Goal: Task Accomplishment & Management: Use online tool/utility

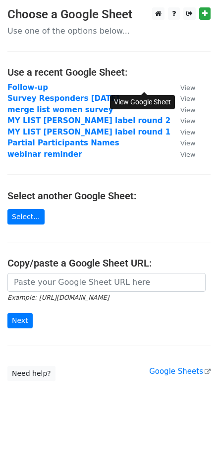
click at [180, 88] on small "View" at bounding box center [187, 87] width 15 height 7
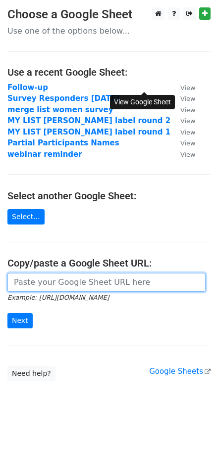
click at [65, 285] on input "url" at bounding box center [106, 282] width 198 height 19
paste input "https://docs.google.com/spreadsheets/d/1eTi02MSM9vfurk0r7WzR0nX57QXBn0PHSIE0L7w…"
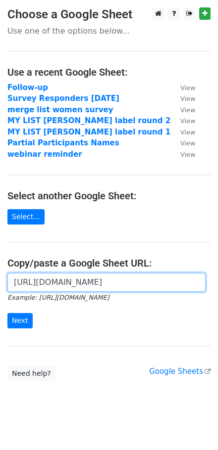
scroll to position [0, 229]
type input "https://docs.google.com/spreadsheets/d/1eTi02MSM9vfurk0r7WzR0nX57QXBn0PHSIE0L7w…"
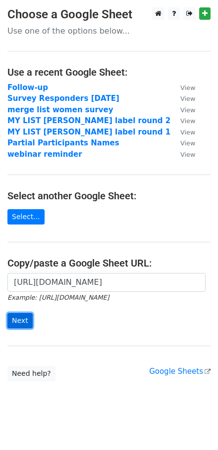
click at [23, 322] on input "Next" at bounding box center [19, 320] width 25 height 15
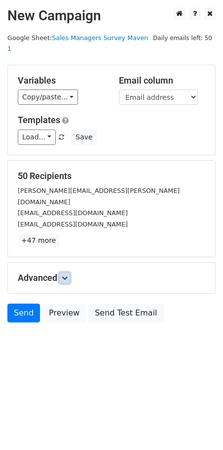
click at [68, 275] on icon at bounding box center [65, 278] width 6 height 6
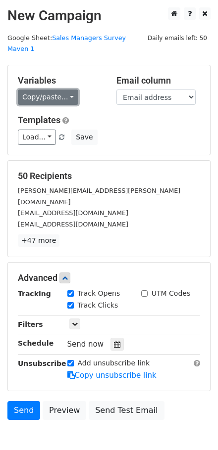
click at [59, 89] on link "Copy/paste..." at bounding box center [48, 96] width 60 height 15
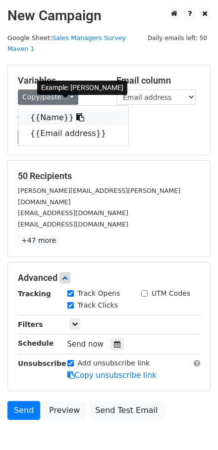
click at [46, 110] on link "{{Name}}" at bounding box center [73, 118] width 110 height 16
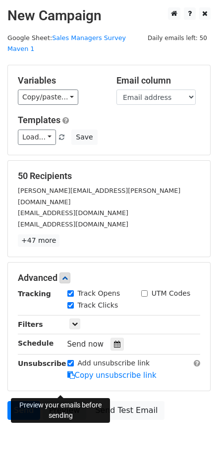
click at [65, 401] on link "Preview" at bounding box center [65, 410] width 44 height 19
click at [66, 401] on link "Preview" at bounding box center [65, 410] width 44 height 19
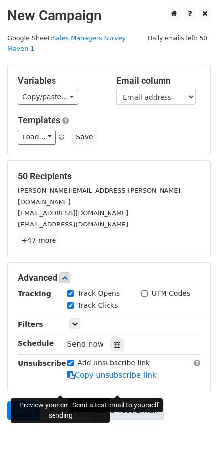
click at [132, 401] on link "Send Test Email" at bounding box center [125, 410] width 75 height 19
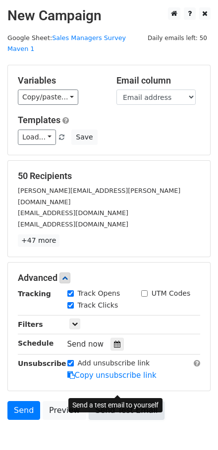
click at [113, 401] on link "Send Test Email" at bounding box center [125, 410] width 75 height 19
click at [111, 401] on link "Send Test Email" at bounding box center [125, 410] width 75 height 19
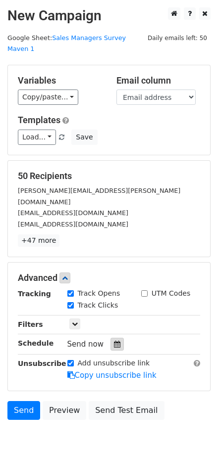
click at [116, 338] on div at bounding box center [116, 344] width 13 height 13
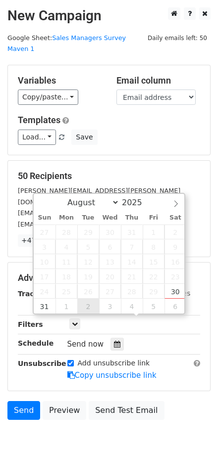
type input "2025-09-02 12:00"
select select "8"
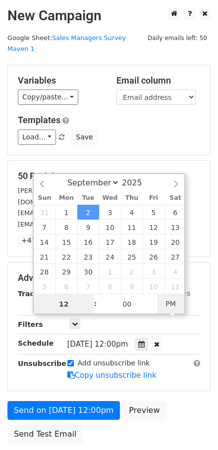
click at [170, 304] on span "PM" at bounding box center [170, 304] width 27 height 20
type input "2025-09-02 23:00"
type input "11"
click at [89, 309] on span at bounding box center [90, 309] width 7 height 10
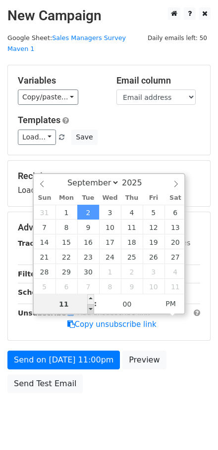
type input "2025-09-02 22:00"
type input "10"
click at [90, 309] on span at bounding box center [90, 309] width 7 height 10
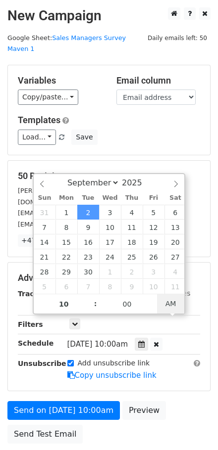
click at [171, 304] on span "AM" at bounding box center [170, 304] width 27 height 20
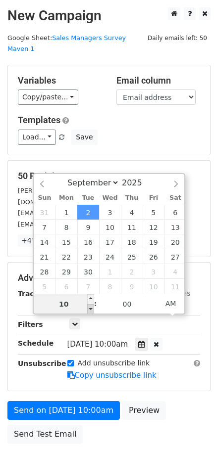
type input "2025-09-02 09:00"
type input "09"
click at [89, 308] on span at bounding box center [90, 309] width 7 height 10
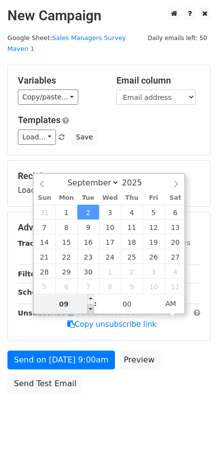
type input "2025-09-02 08:00"
type input "08"
click at [89, 308] on span at bounding box center [90, 309] width 7 height 10
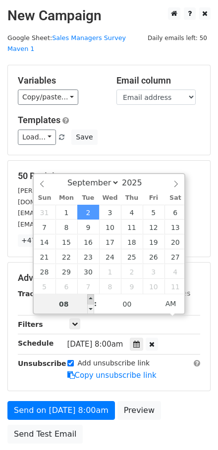
type input "2025-09-02 09:00"
type input "09"
click at [89, 297] on span at bounding box center [90, 299] width 7 height 10
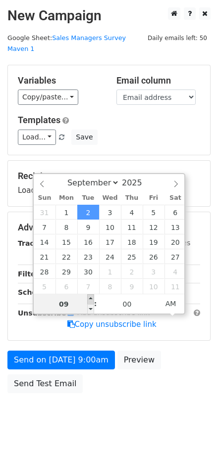
type input "2025-09-02 10:00"
type input "10"
click at [89, 297] on span at bounding box center [90, 299] width 7 height 10
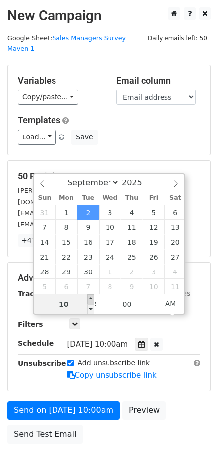
type input "2025-09-02 11:00"
type input "11"
click at [89, 298] on span at bounding box center [90, 299] width 7 height 10
click at [172, 401] on div "Send on Sep 2 at 11:00am Preview Send Test Email" at bounding box center [109, 424] width 218 height 47
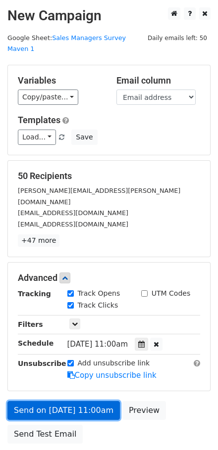
click at [65, 401] on link "Send on Sep 2 at 11:00am" at bounding box center [63, 410] width 112 height 19
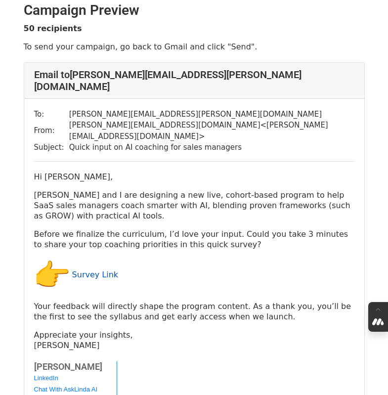
scroll to position [17, 0]
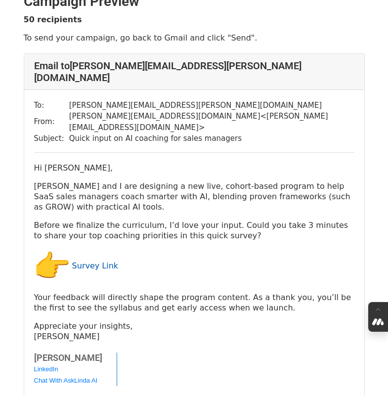
click at [102, 261] on link "Survey Link" at bounding box center [95, 265] width 46 height 9
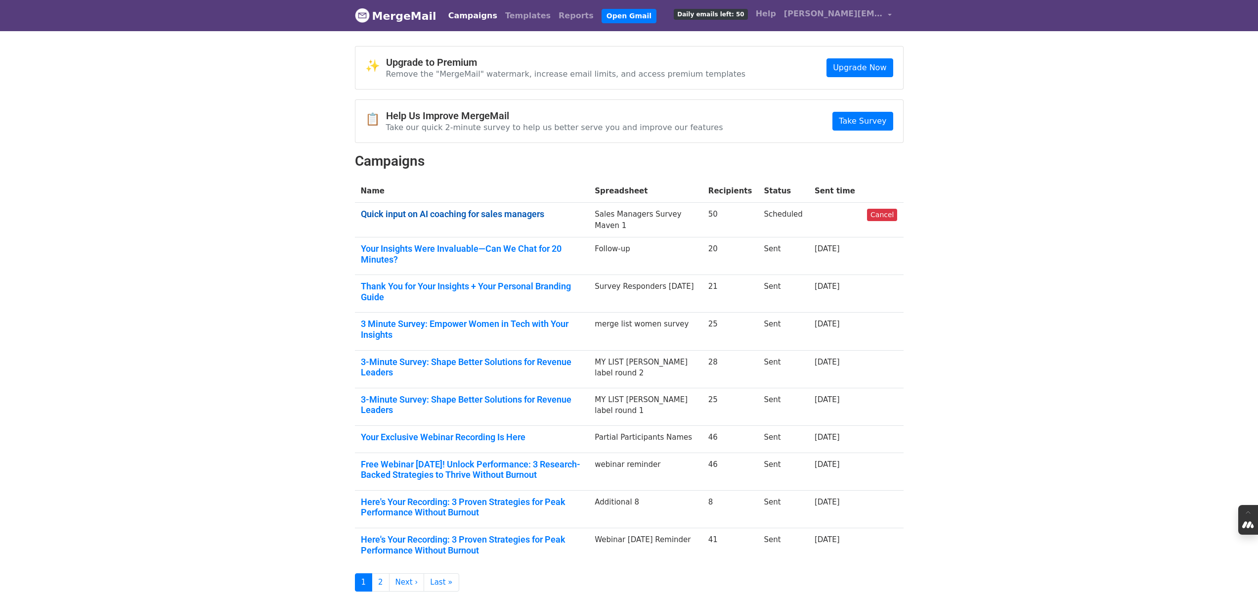
click at [474, 215] on link "Quick input on AI coaching for sales managers" at bounding box center [472, 214] width 222 height 11
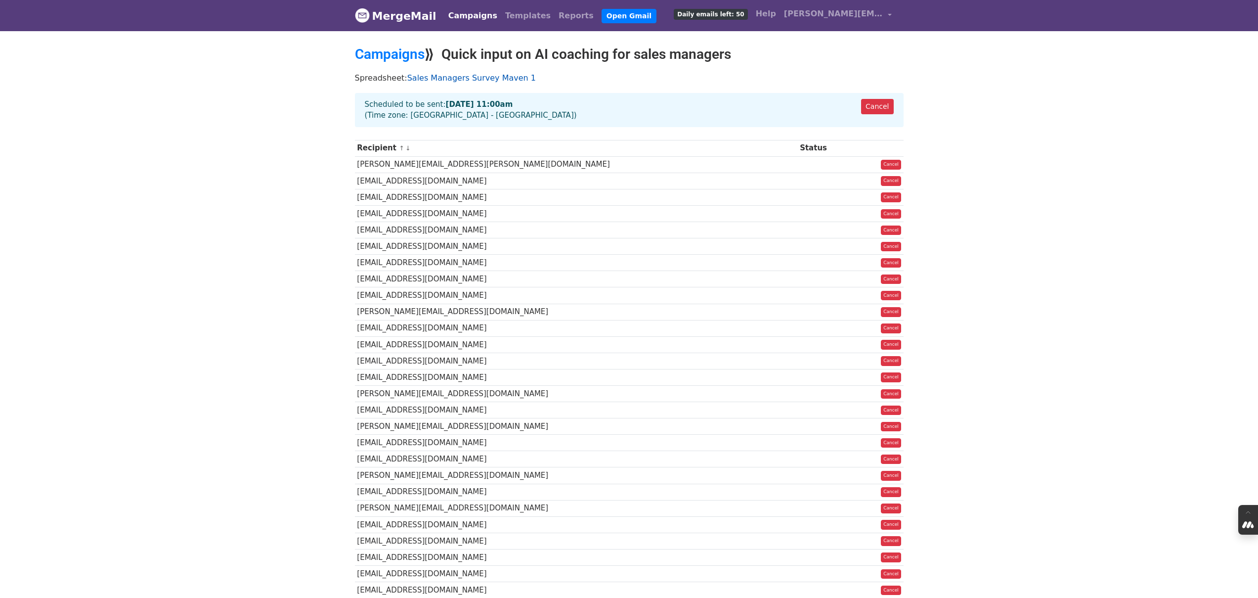
click at [450, 75] on link "Sales Managers Survey Maven 1" at bounding box center [471, 77] width 129 height 9
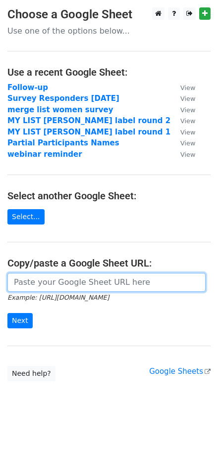
click at [50, 282] on input "url" at bounding box center [106, 282] width 198 height 19
paste input "https://docs.google.com/spreadsheets/d/1noJU1MEEWC6z8vnJEhyrxq_iR8PayftMS2rwn1G…"
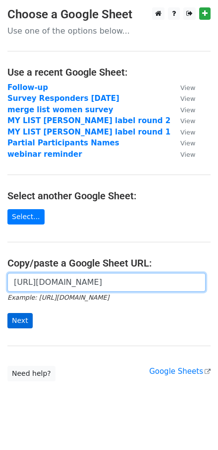
type input "https://docs.google.com/spreadsheets/d/1noJU1MEEWC6z8vnJEhyrxq_iR8PayftMS2rwn1G…"
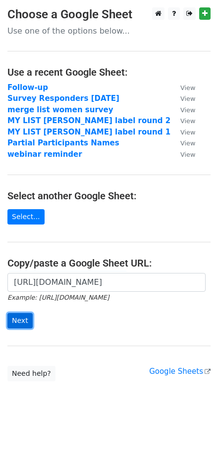
scroll to position [0, 0]
click at [21, 323] on input "Next" at bounding box center [19, 320] width 25 height 15
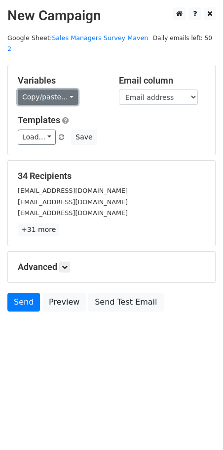
click at [53, 89] on link "Copy/paste..." at bounding box center [48, 96] width 60 height 15
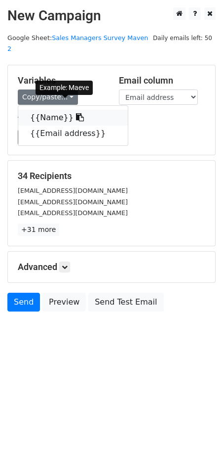
click at [50, 110] on link "{{Name}}" at bounding box center [73, 118] width 110 height 16
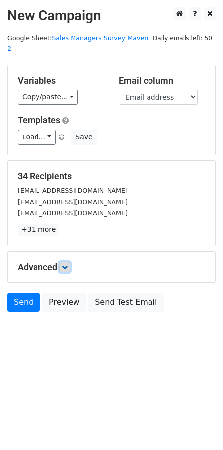
click at [66, 264] on icon at bounding box center [65, 267] width 6 height 6
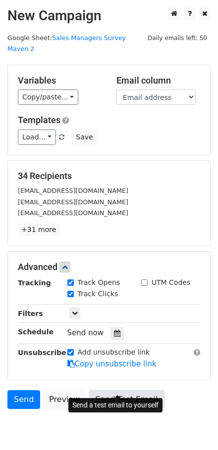
click at [122, 390] on link "Send Test Email" at bounding box center [125, 399] width 75 height 19
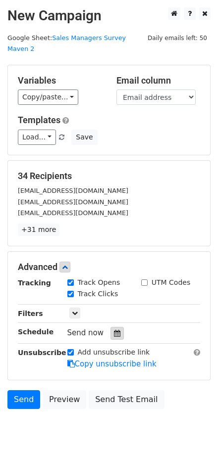
click at [114, 330] on icon at bounding box center [117, 333] width 6 height 7
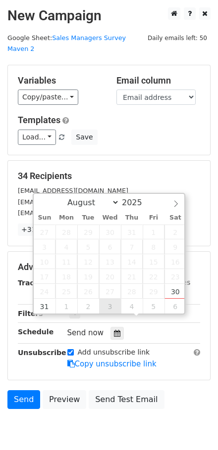
type input "[DATE] 12:00"
select select "8"
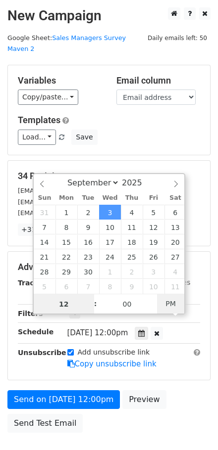
type input "[DATE] 00:00"
click at [171, 301] on span "PM" at bounding box center [170, 304] width 27 height 20
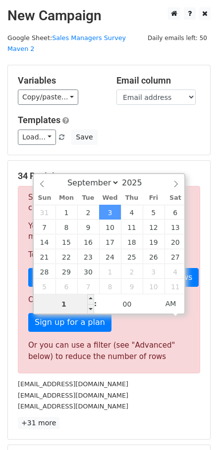
type input "11"
type input "[DATE] 11:00"
click at [144, 354] on div "Sorry, you don't have enough daily email credits to send these emails. Your cur…" at bounding box center [109, 279] width 182 height 187
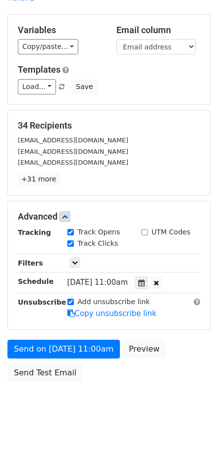
scroll to position [52, 0]
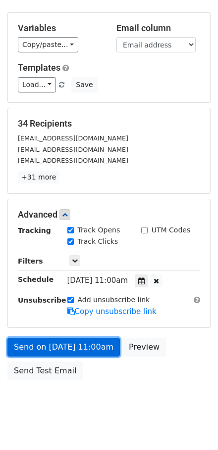
click at [69, 338] on link "Send on [DATE] 11:00am" at bounding box center [63, 347] width 112 height 19
